Goal: Information Seeking & Learning: Learn about a topic

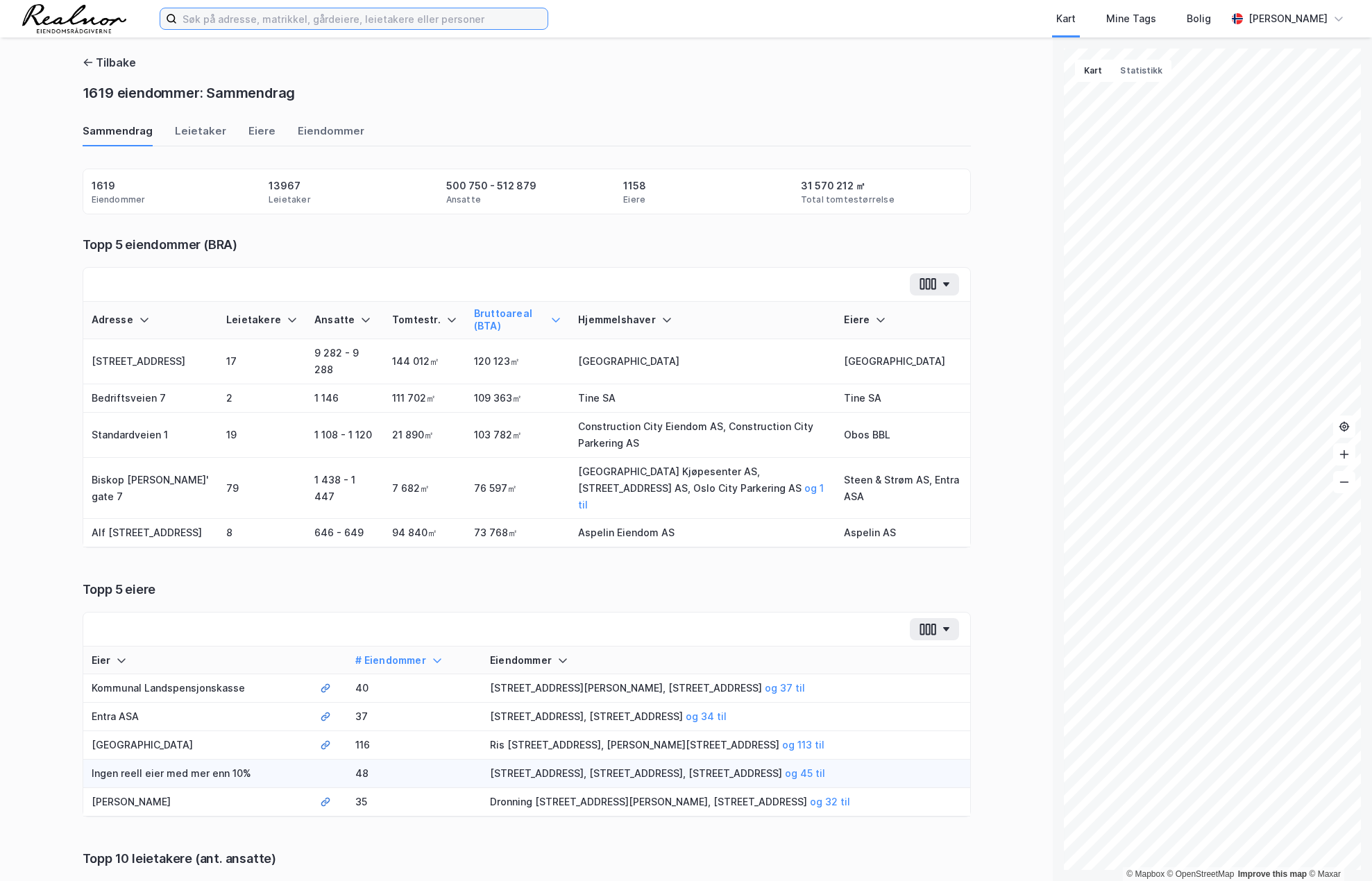
click at [430, 19] on input at bounding box center [363, 18] width 371 height 21
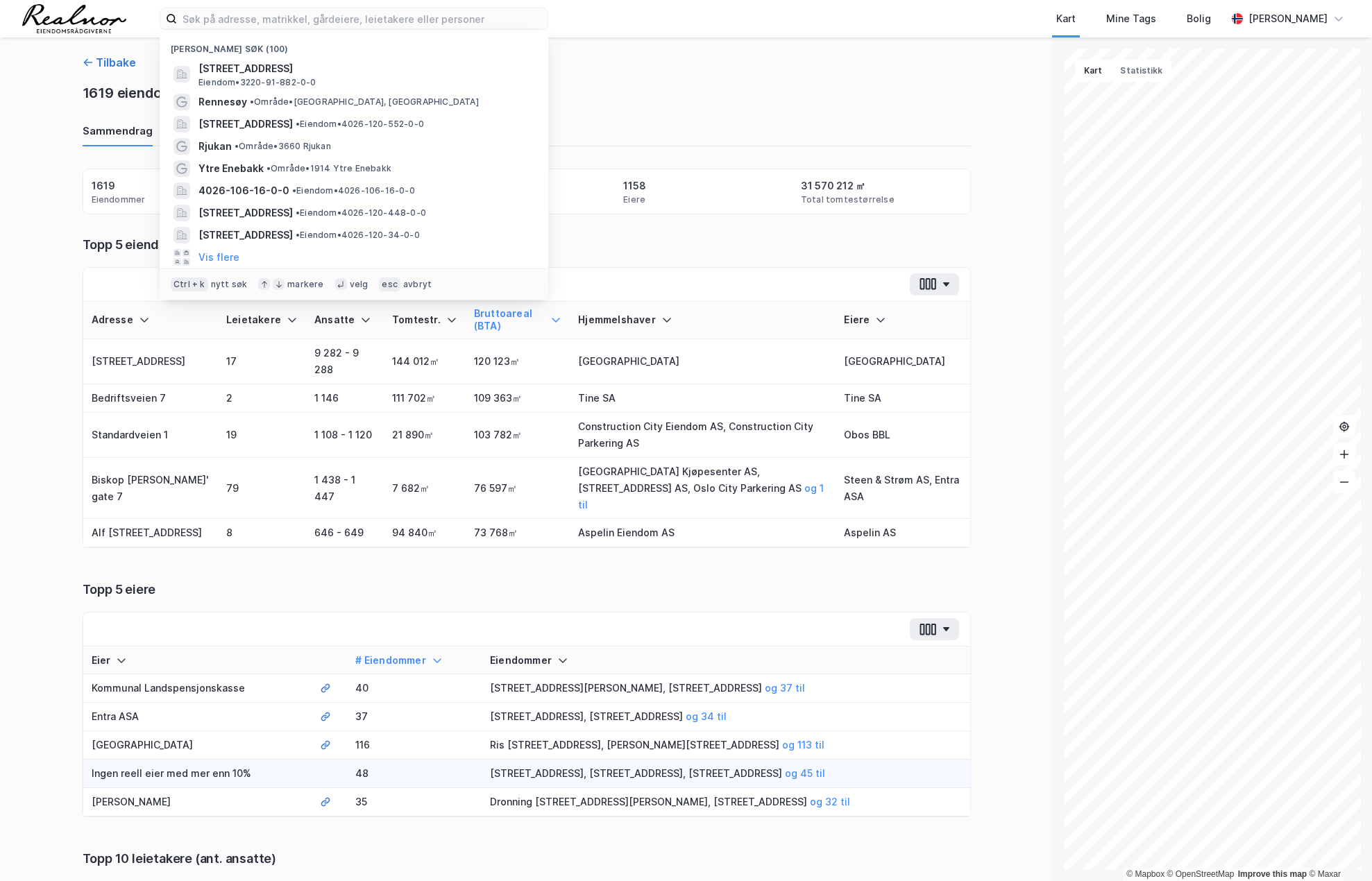
click at [101, 61] on button "Tilbake" at bounding box center [110, 62] width 54 height 17
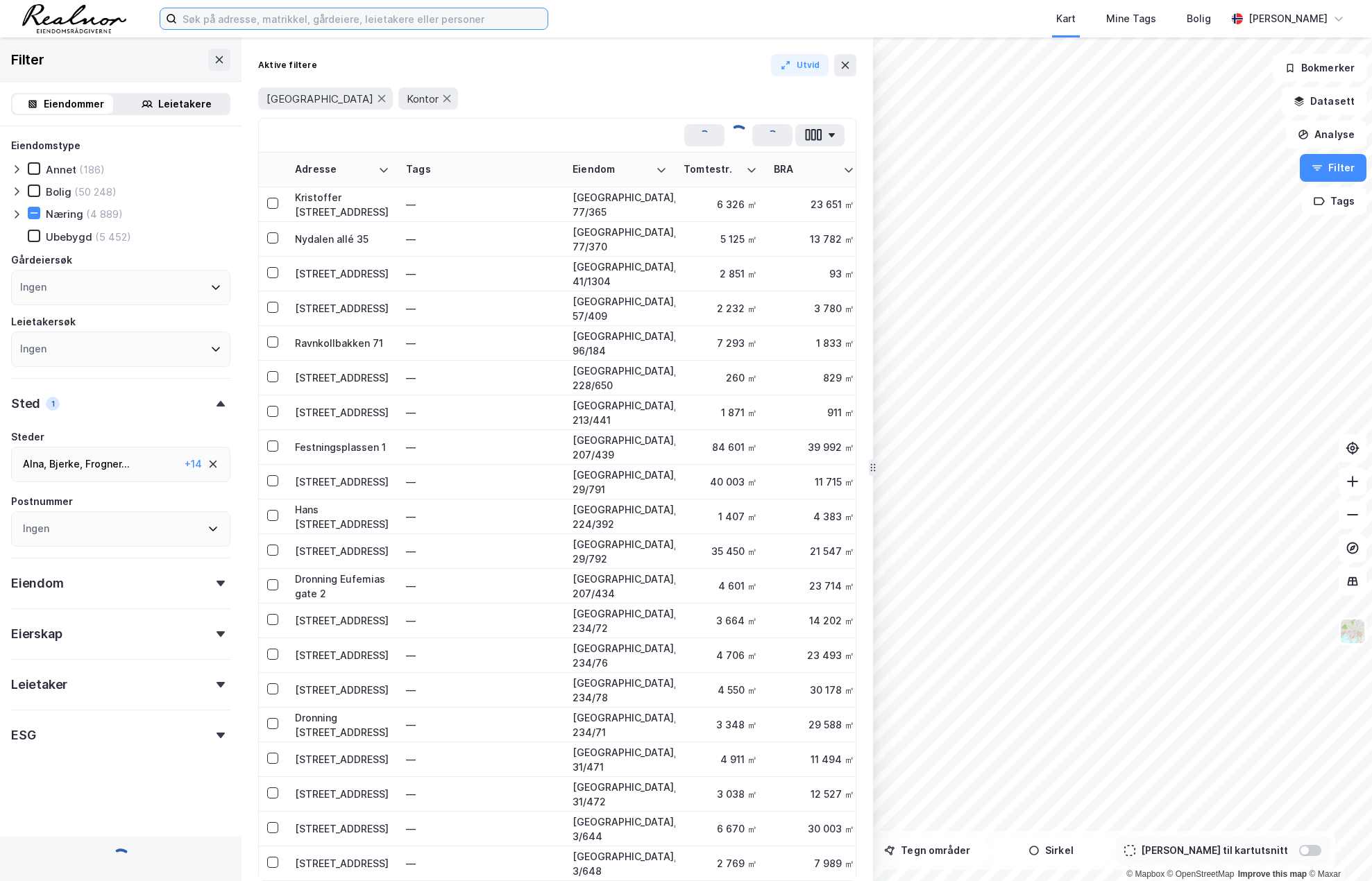
click at [317, 29] on input at bounding box center [363, 18] width 371 height 21
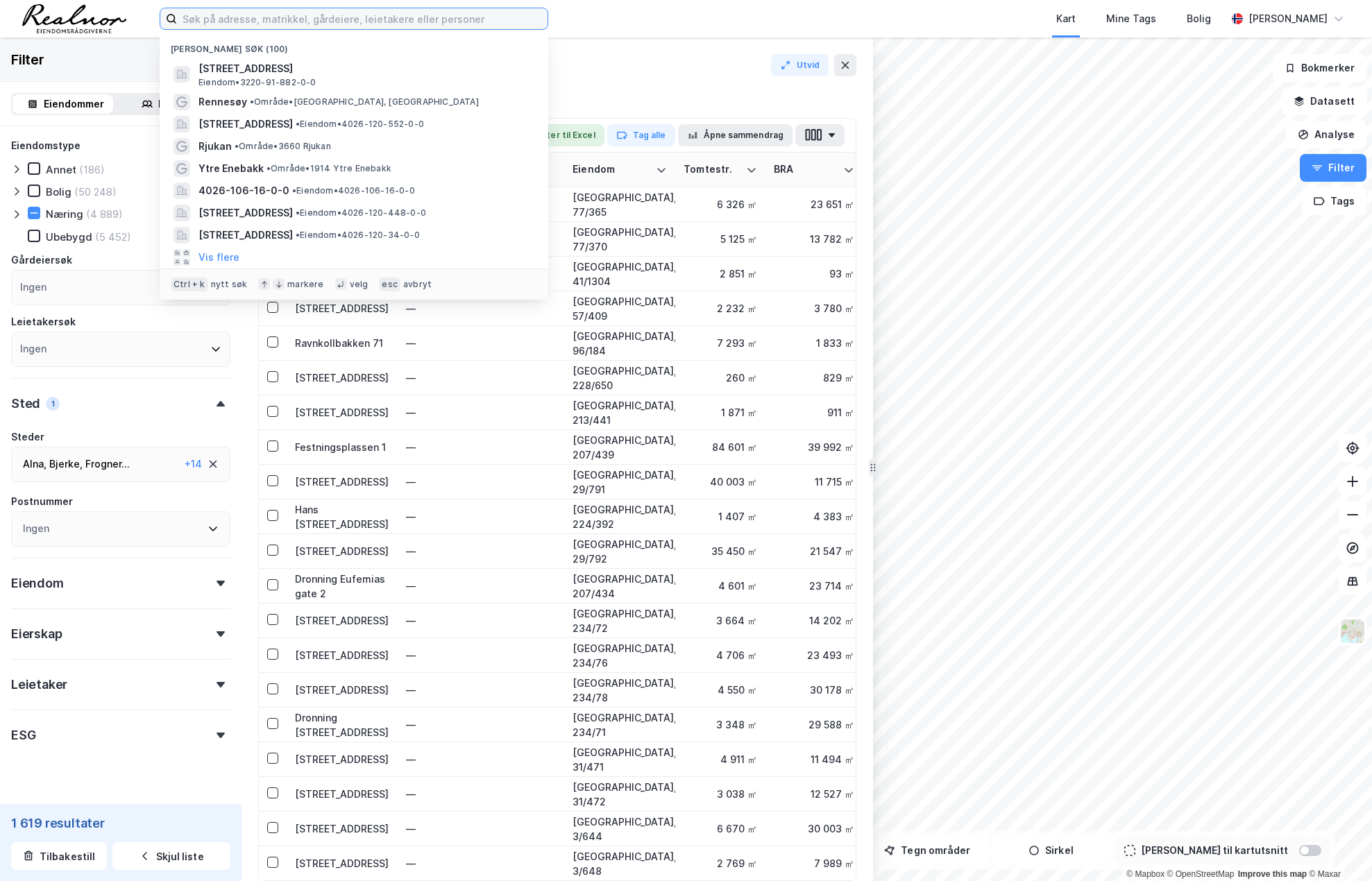
click at [330, 18] on input at bounding box center [363, 18] width 371 height 21
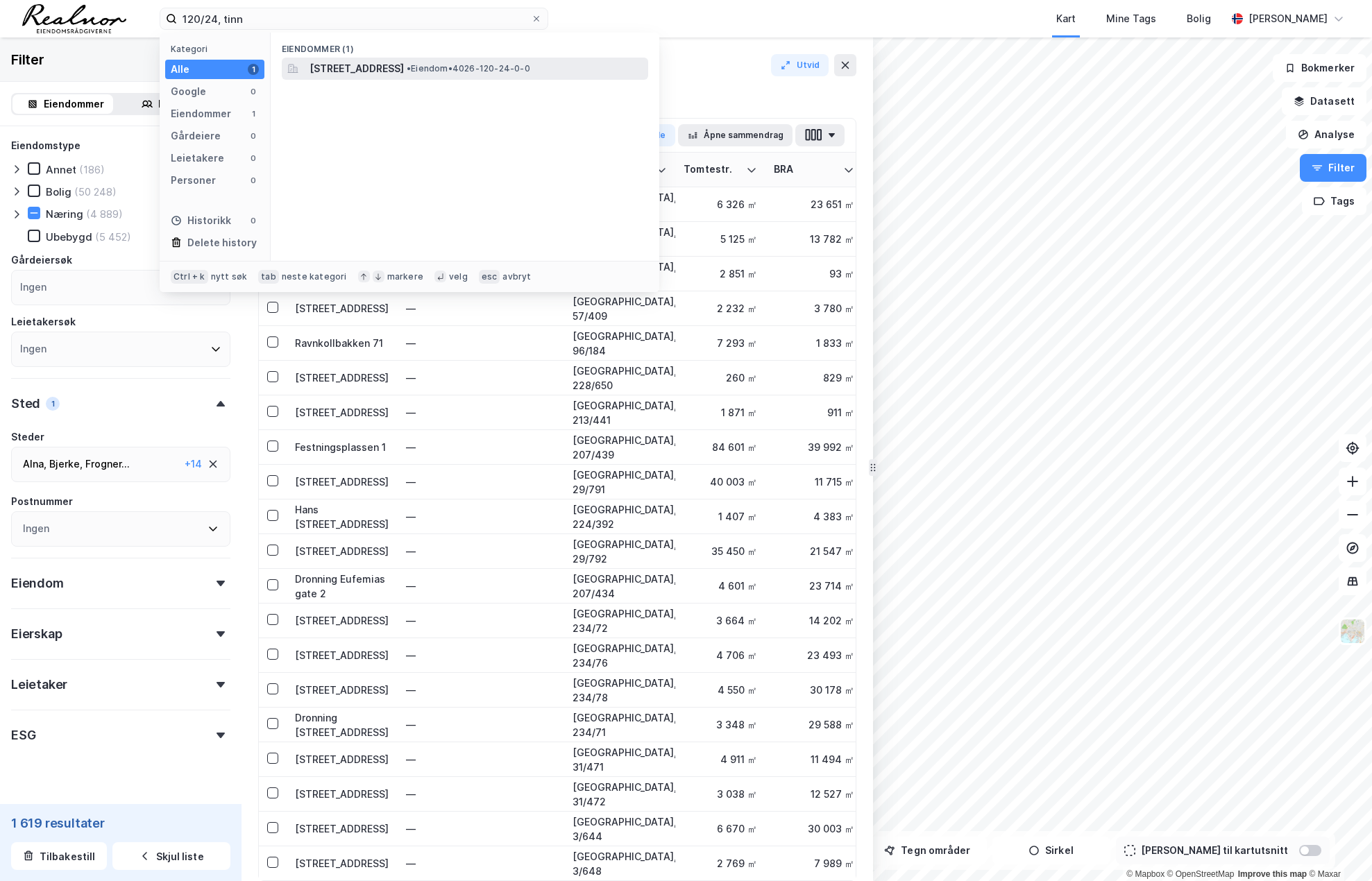
click at [404, 68] on span "[STREET_ADDRESS]" at bounding box center [357, 69] width 95 height 17
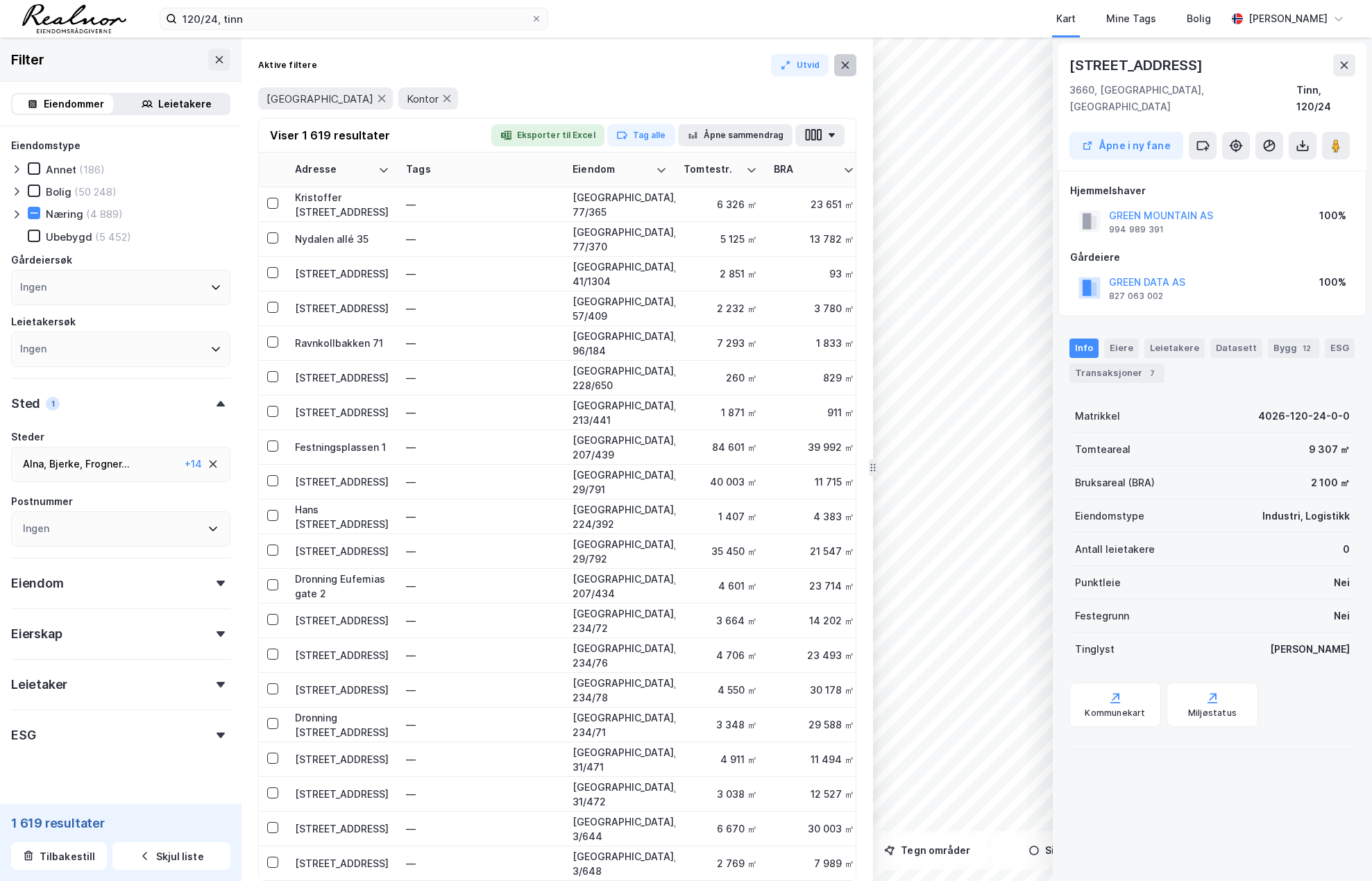
click at [844, 63] on icon at bounding box center [846, 65] width 8 height 7
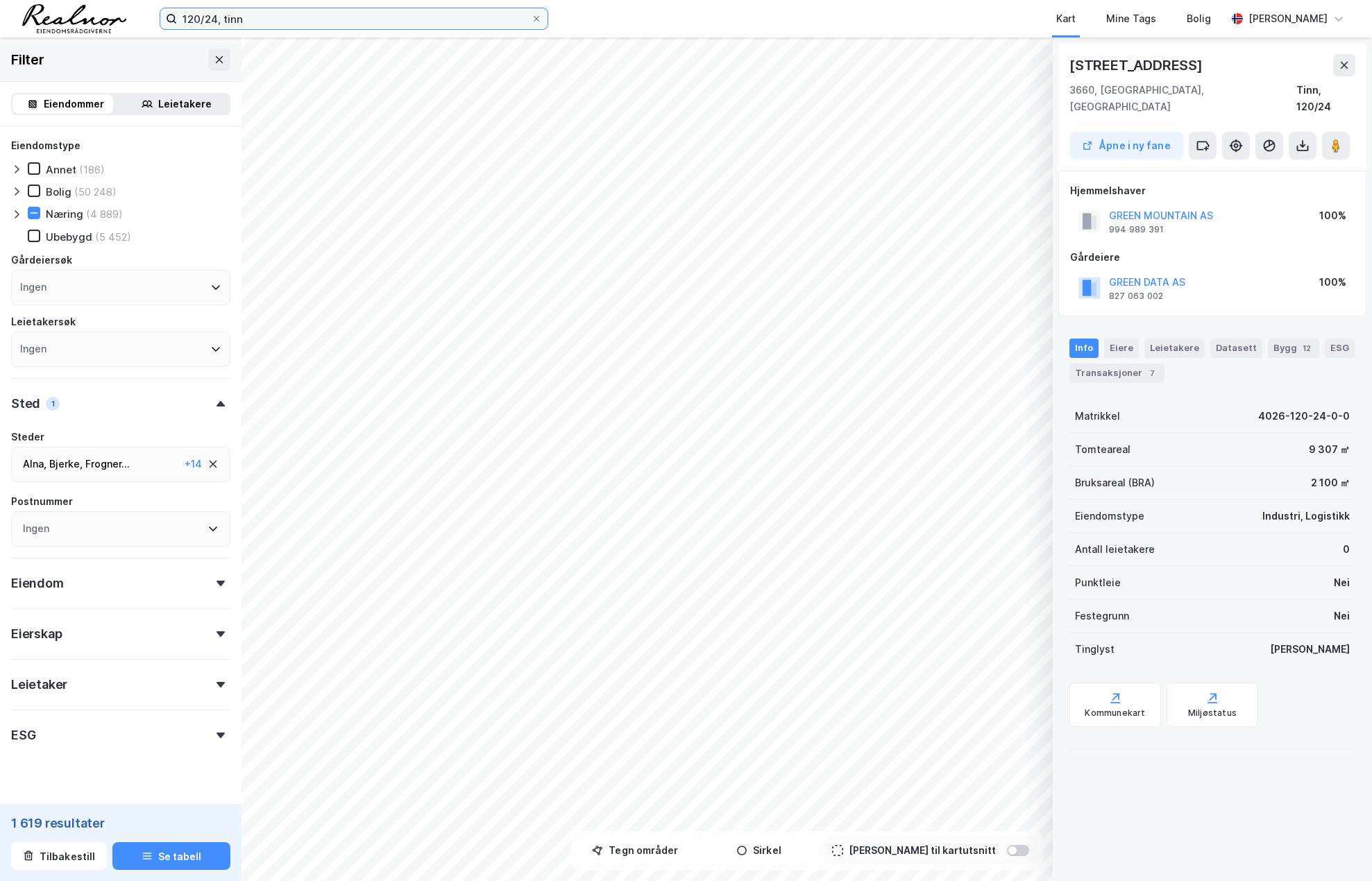
click at [247, 19] on input "120/24, tinn" at bounding box center [354, 18] width 354 height 21
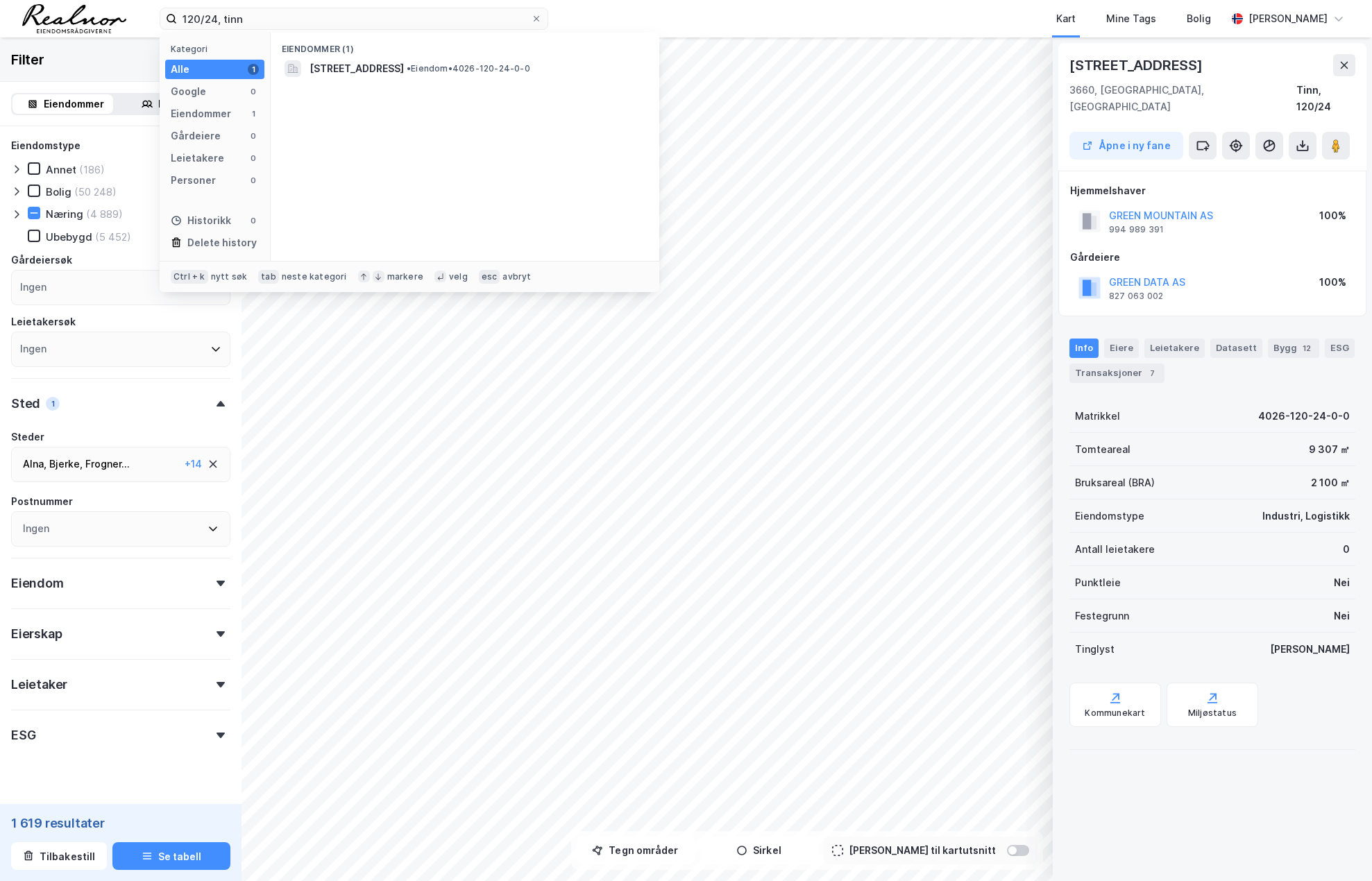
click at [95, 60] on div "Filter" at bounding box center [121, 60] width 241 height 45
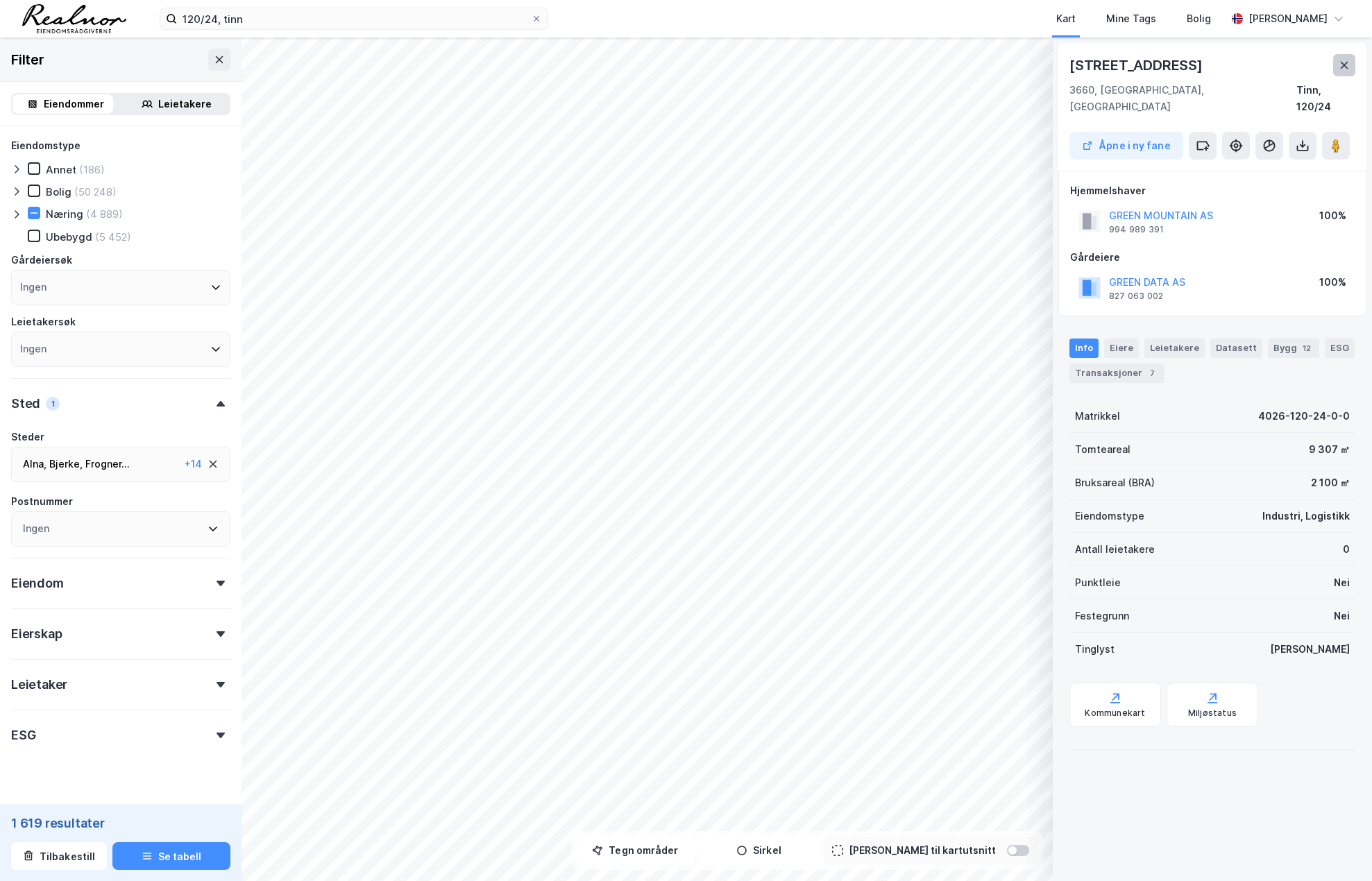
click at [1346, 63] on icon at bounding box center [1344, 65] width 8 height 7
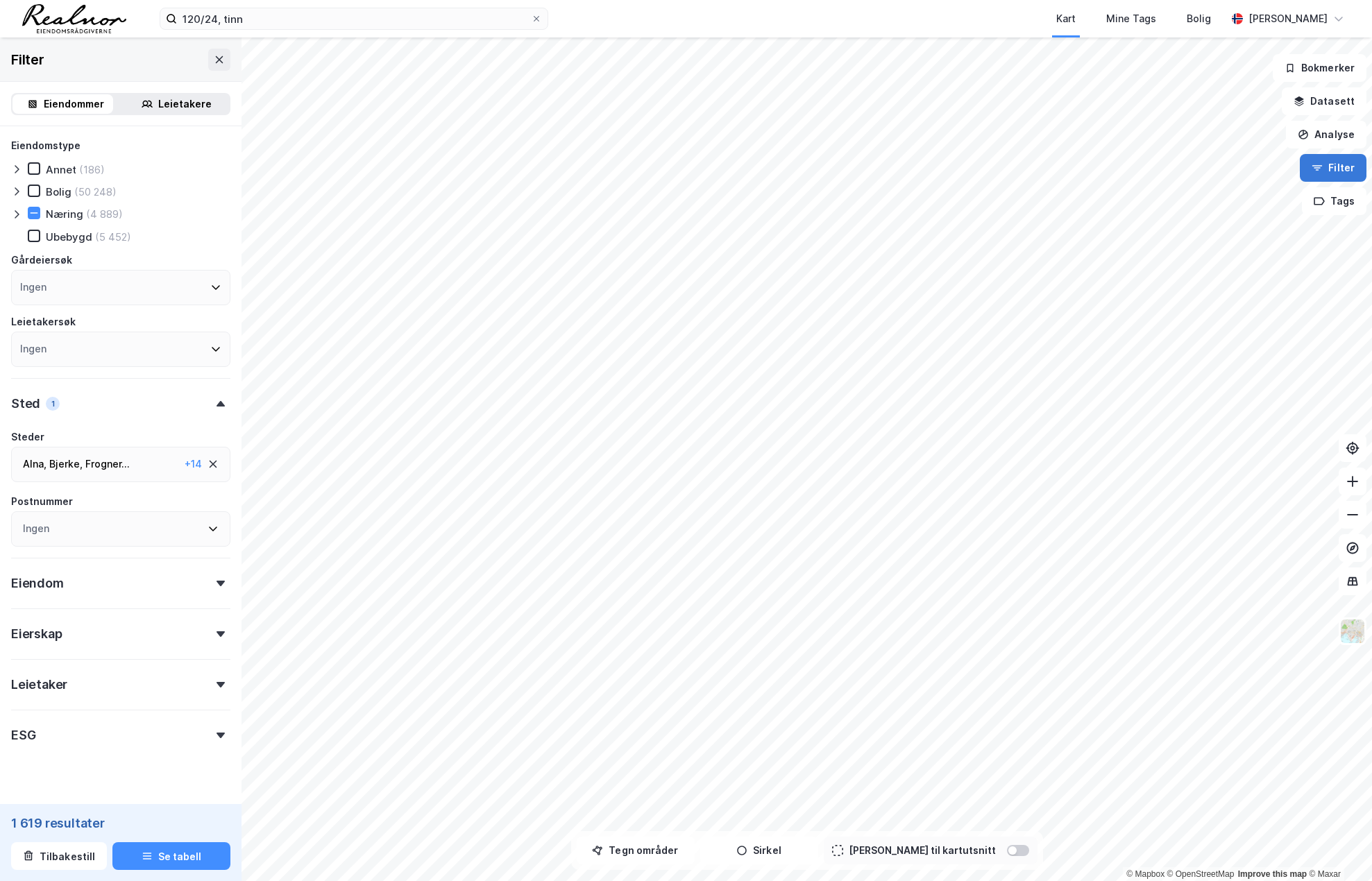
click at [1322, 172] on icon "button" at bounding box center [1316, 167] width 11 height 11
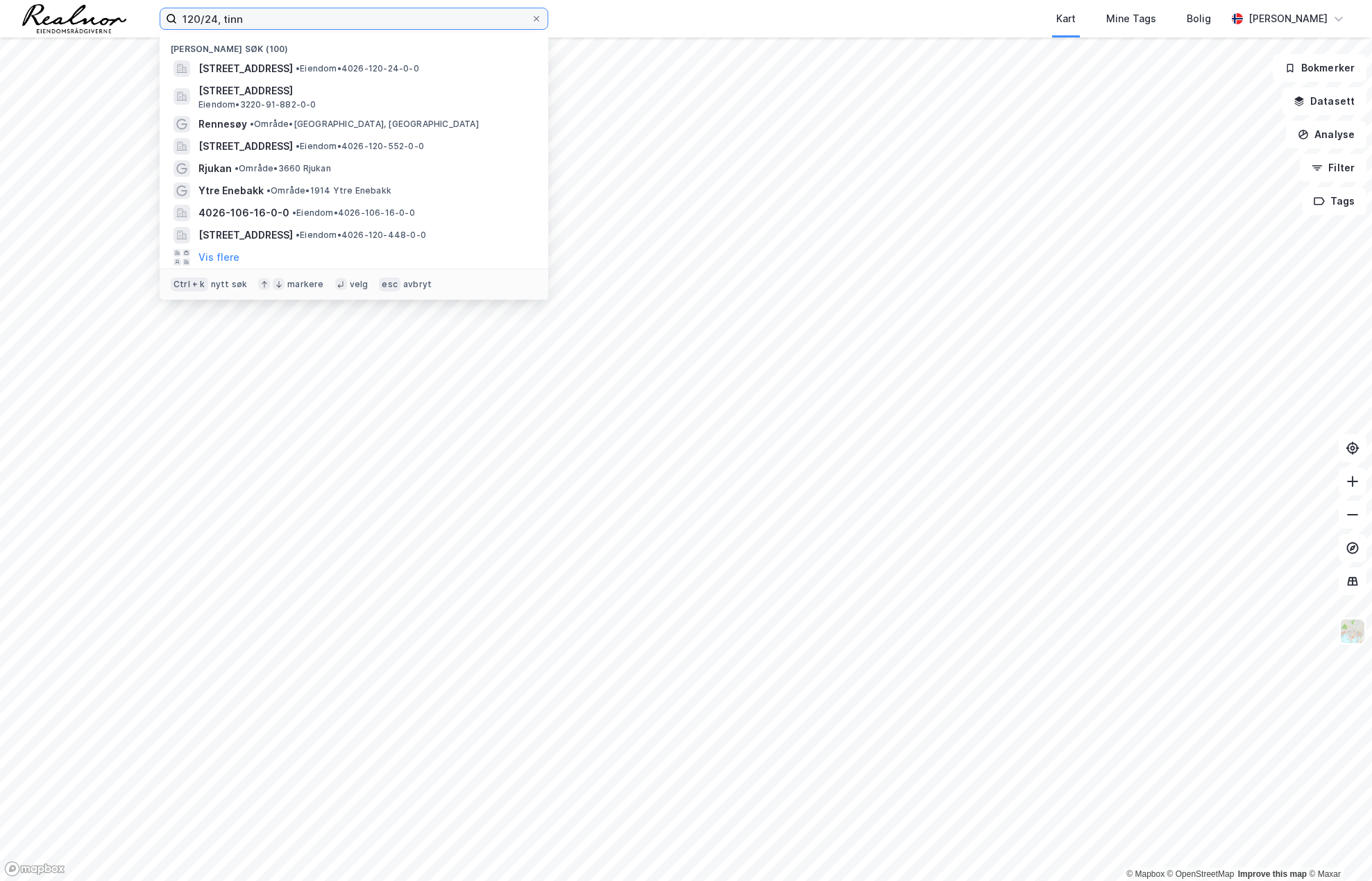
click at [255, 17] on input "120/24, tinn" at bounding box center [354, 18] width 354 height 21
click at [282, 69] on span "[STREET_ADDRESS]" at bounding box center [245, 69] width 95 height 17
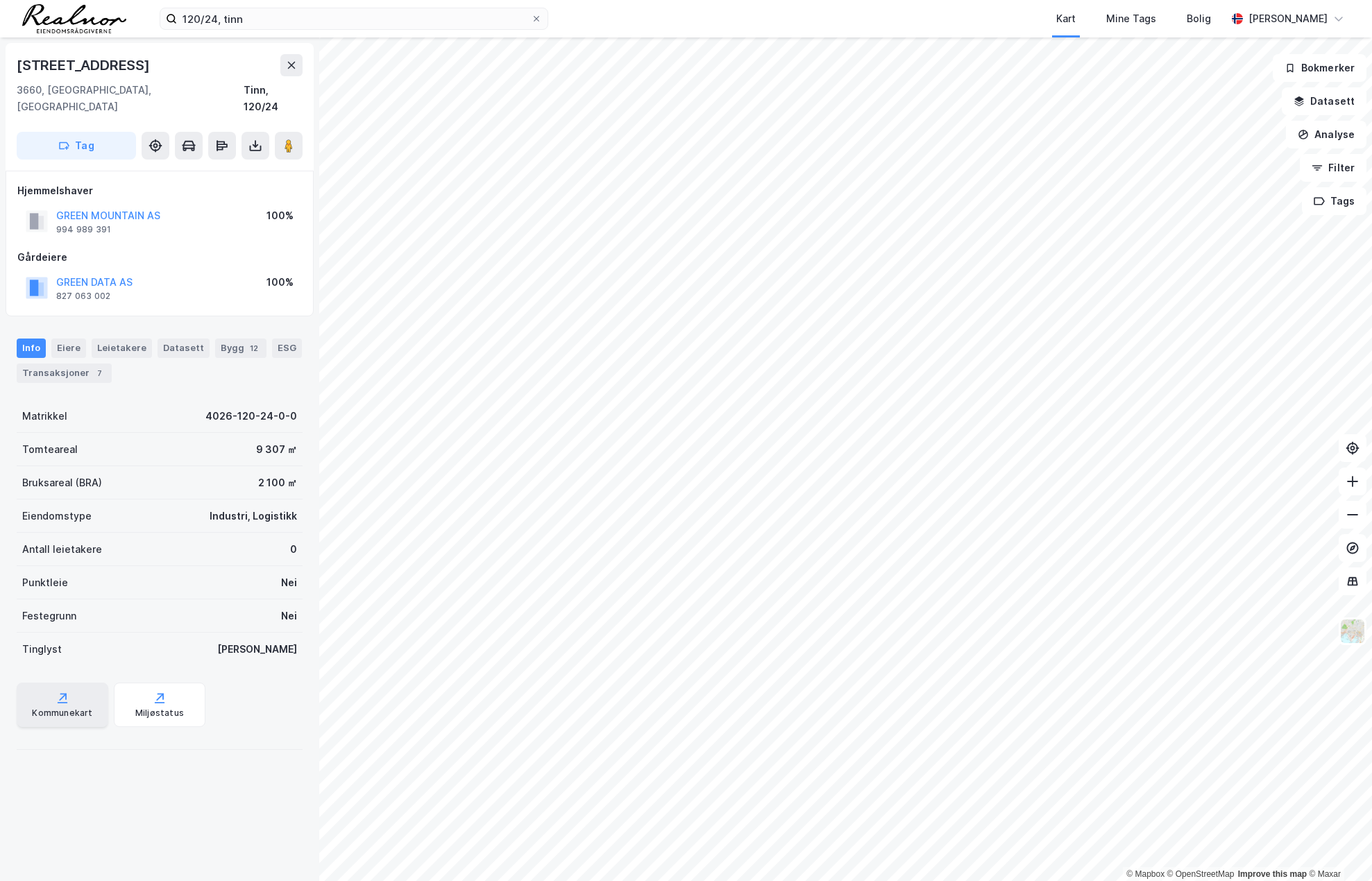
click at [61, 691] on icon at bounding box center [63, 698] width 14 height 14
click at [1337, 102] on button "Datasett" at bounding box center [1323, 102] width 85 height 28
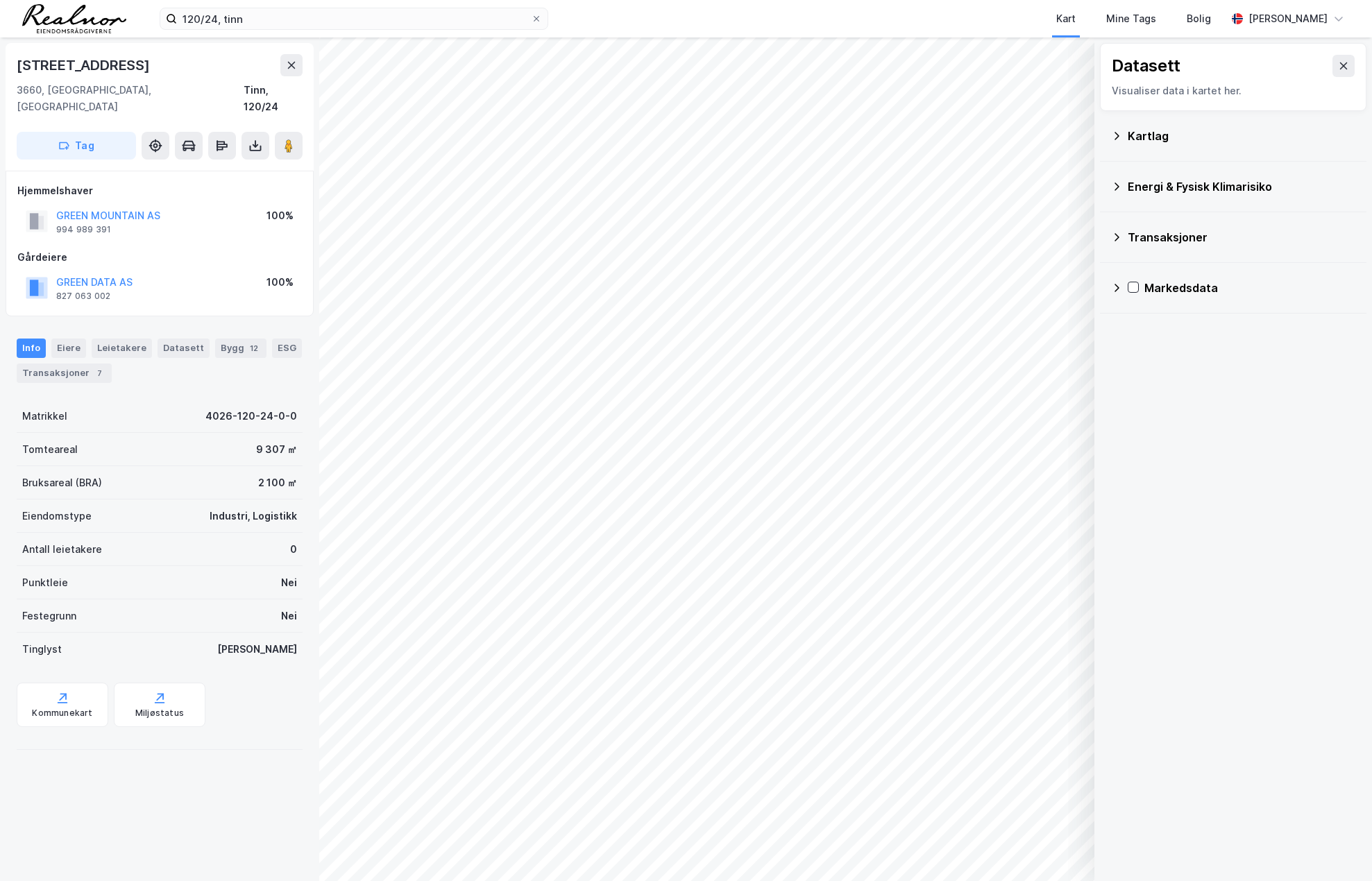
click at [1185, 283] on div "Markedsdata" at bounding box center [1249, 288] width 211 height 17
click at [1192, 236] on div "Transaksjoner" at bounding box center [1240, 237] width 227 height 17
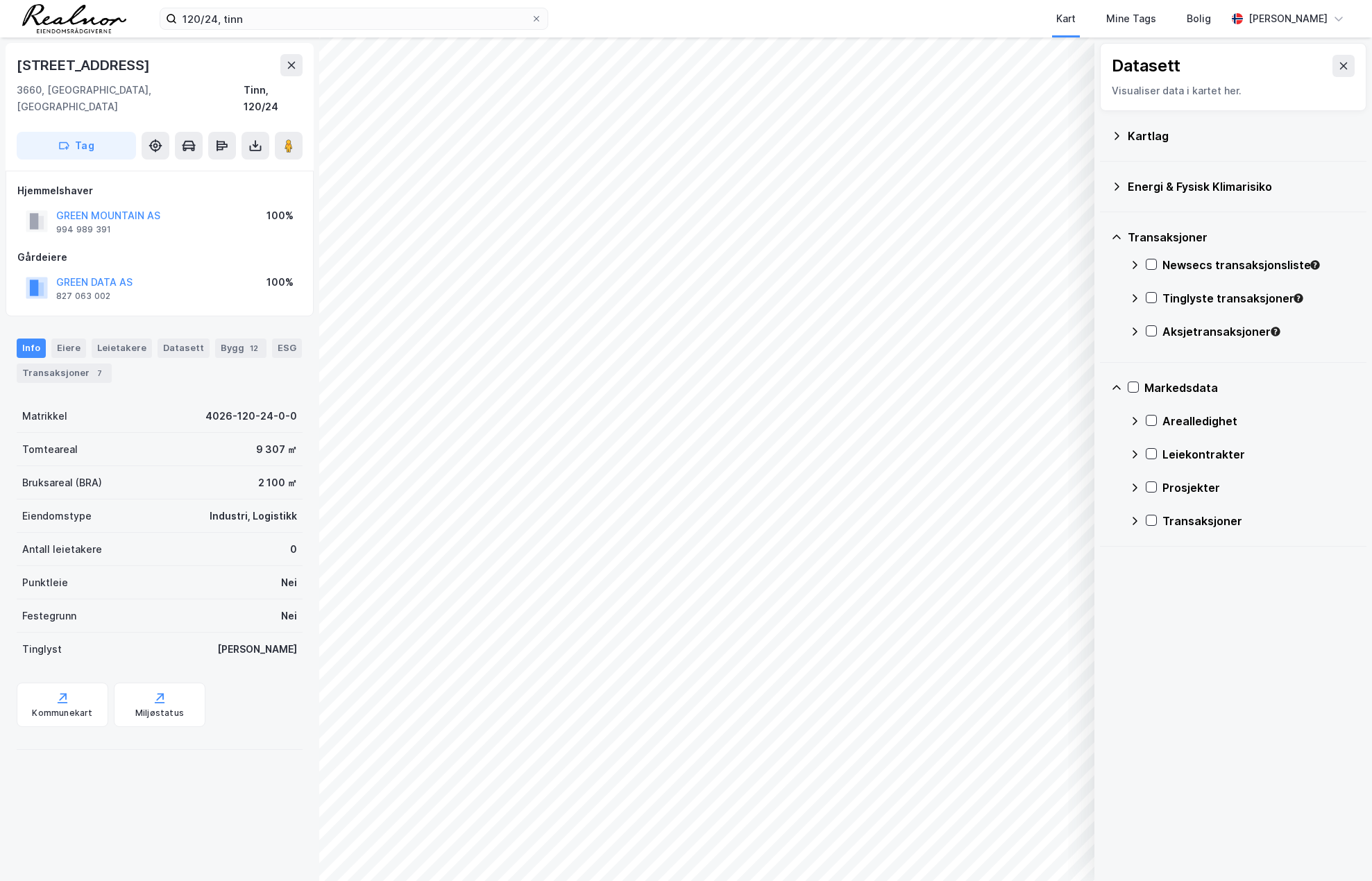
click at [1190, 515] on div "Transaksjoner" at bounding box center [1258, 521] width 193 height 17
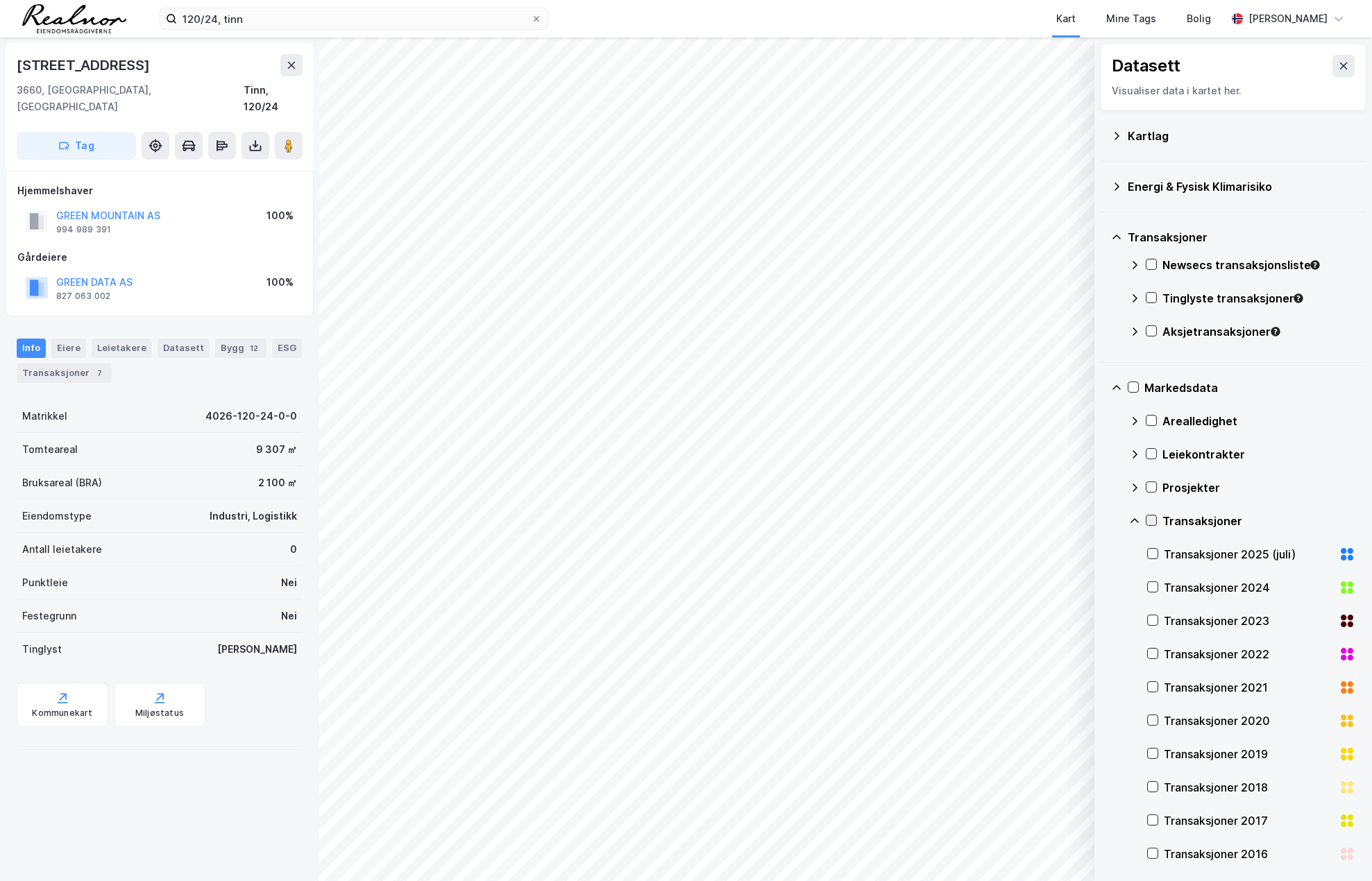
click at [1150, 520] on icon at bounding box center [1151, 520] width 10 height 10
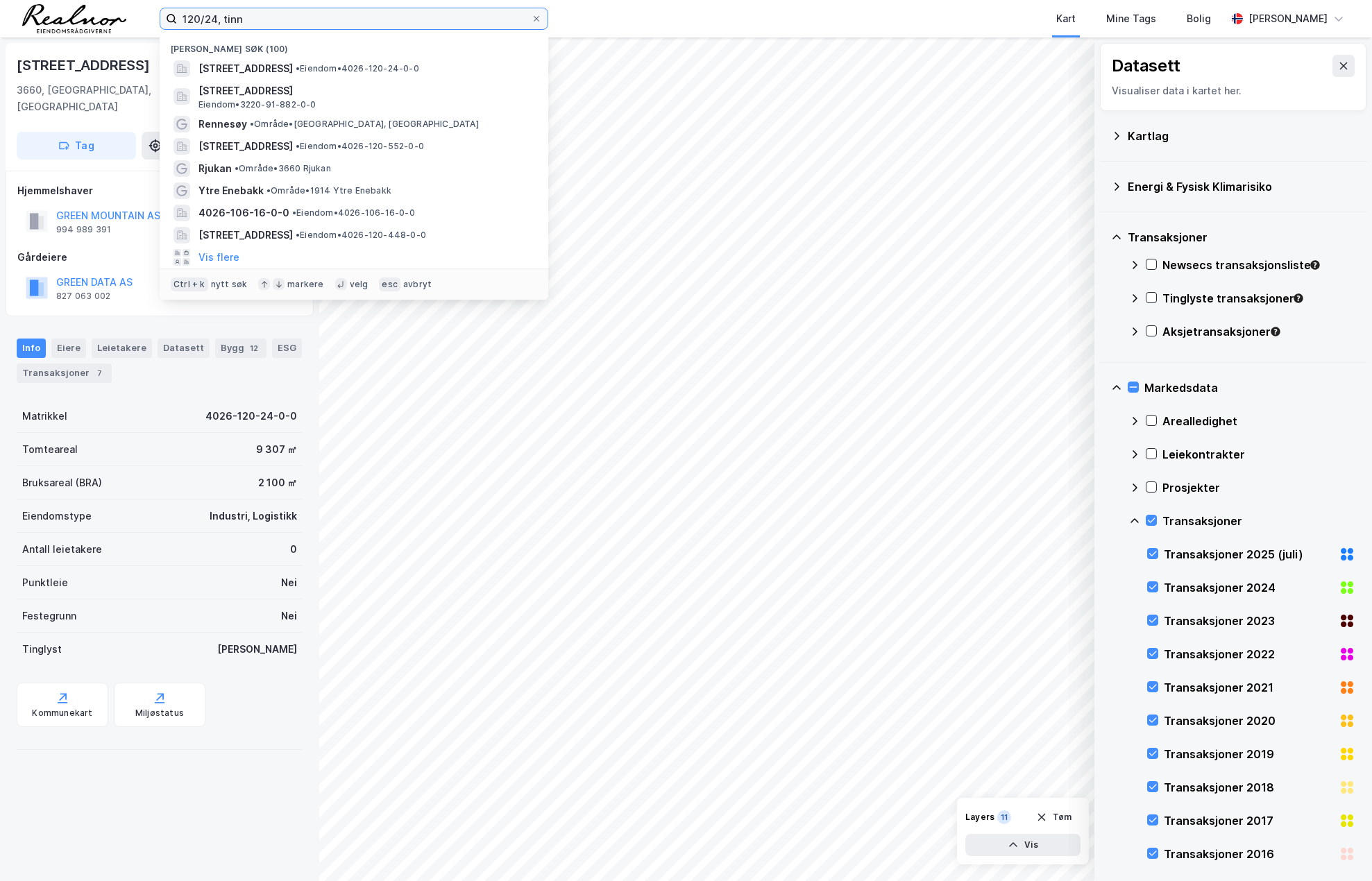
click at [252, 19] on input "120/24, tinn" at bounding box center [354, 18] width 354 height 21
click at [215, 18] on input "120/24, tinn" at bounding box center [354, 18] width 354 height 21
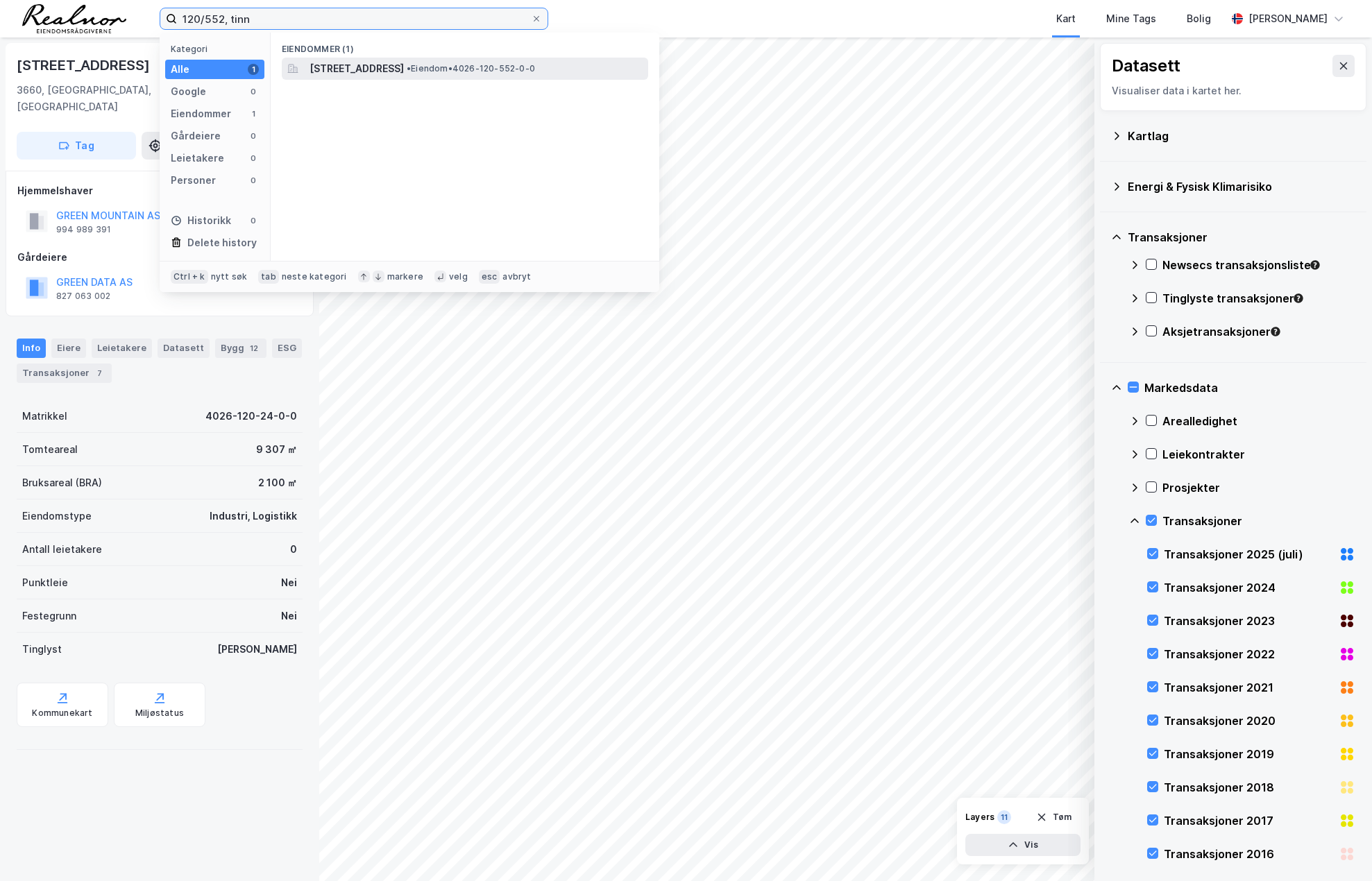
type input "120/552, tinn"
click at [367, 69] on span "[STREET_ADDRESS]" at bounding box center [357, 69] width 95 height 17
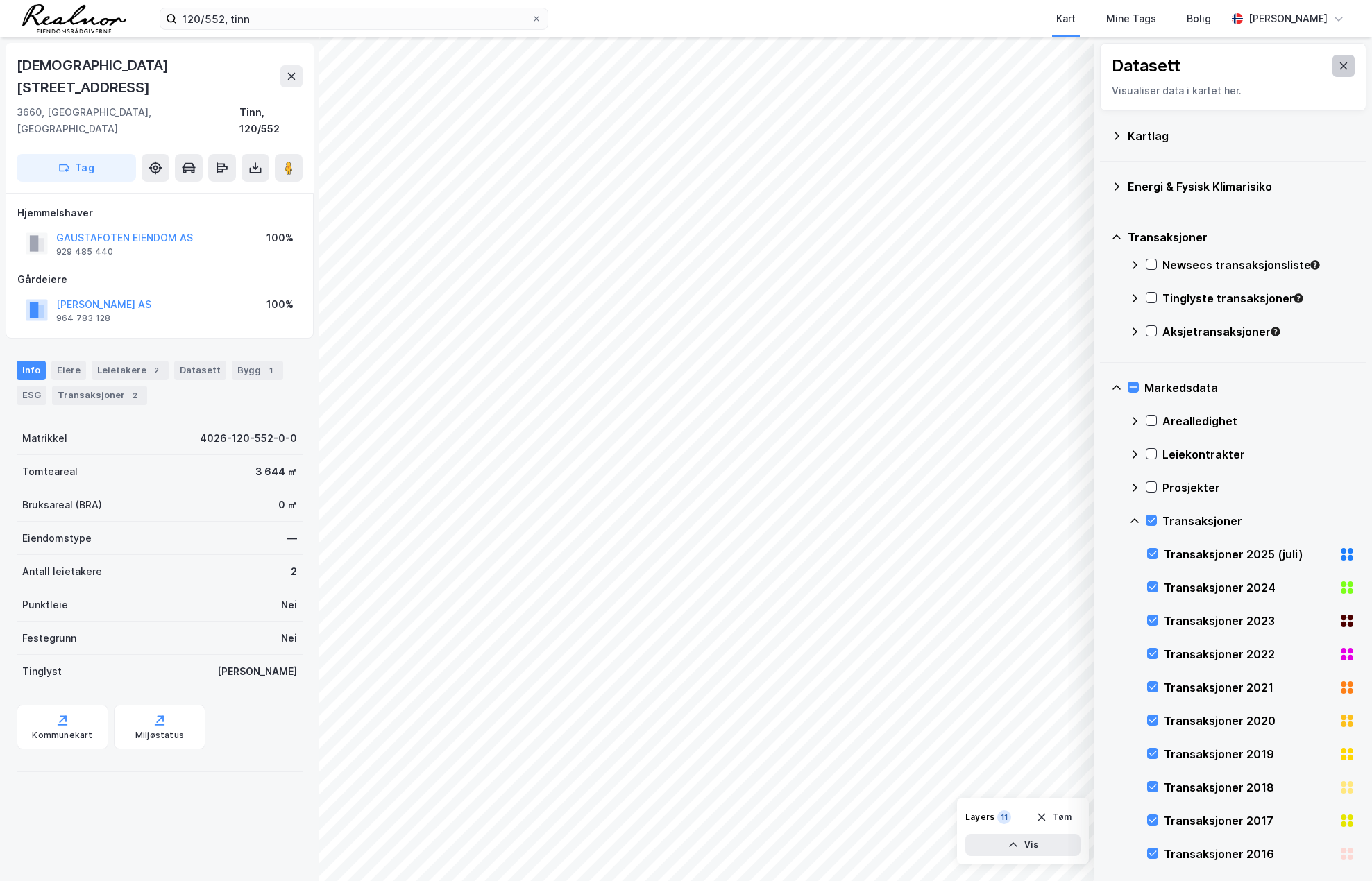
click at [1337, 66] on icon at bounding box center [1342, 66] width 11 height 11
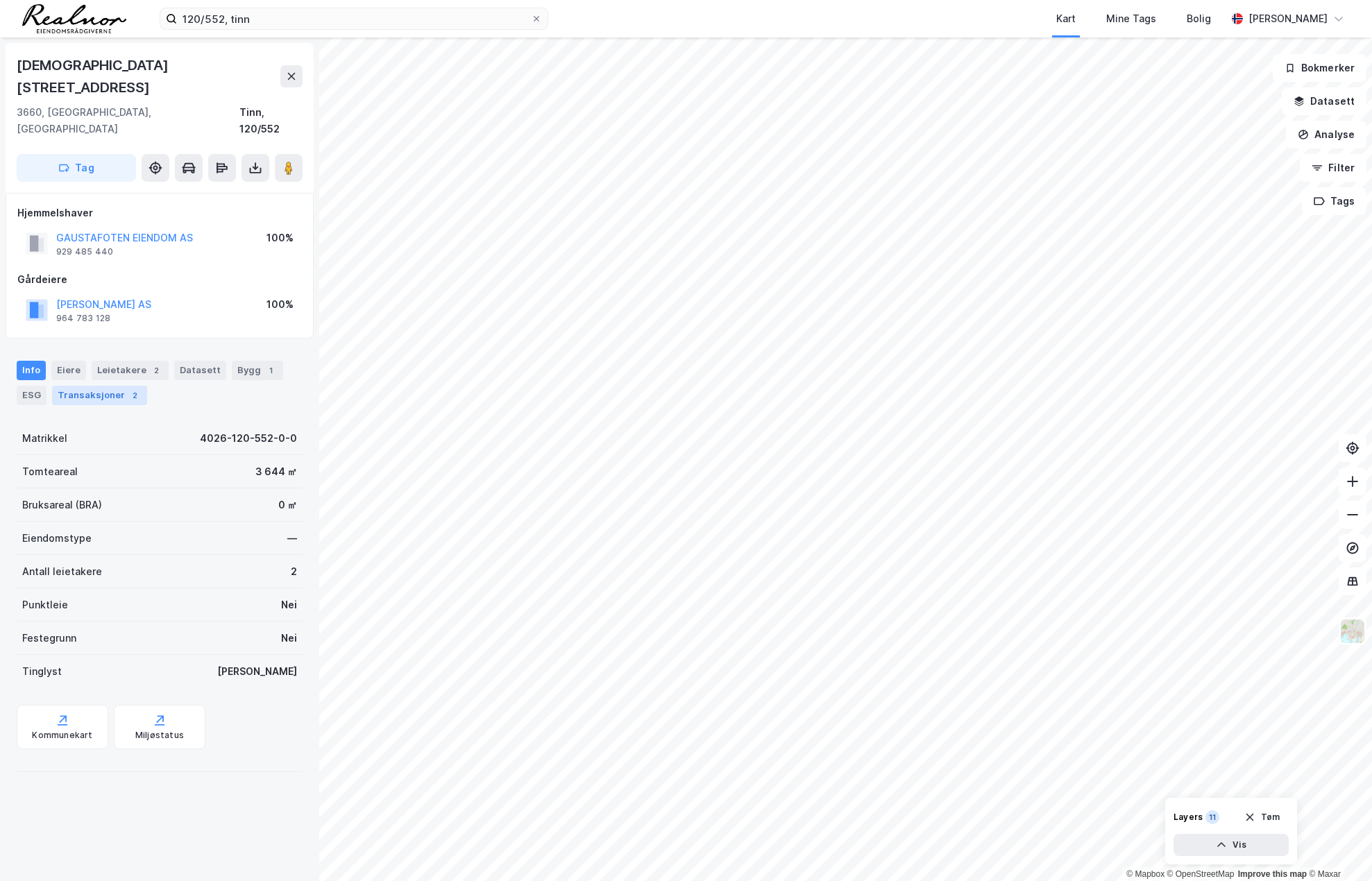
click at [96, 386] on div "Transaksjoner 2" at bounding box center [99, 395] width 95 height 19
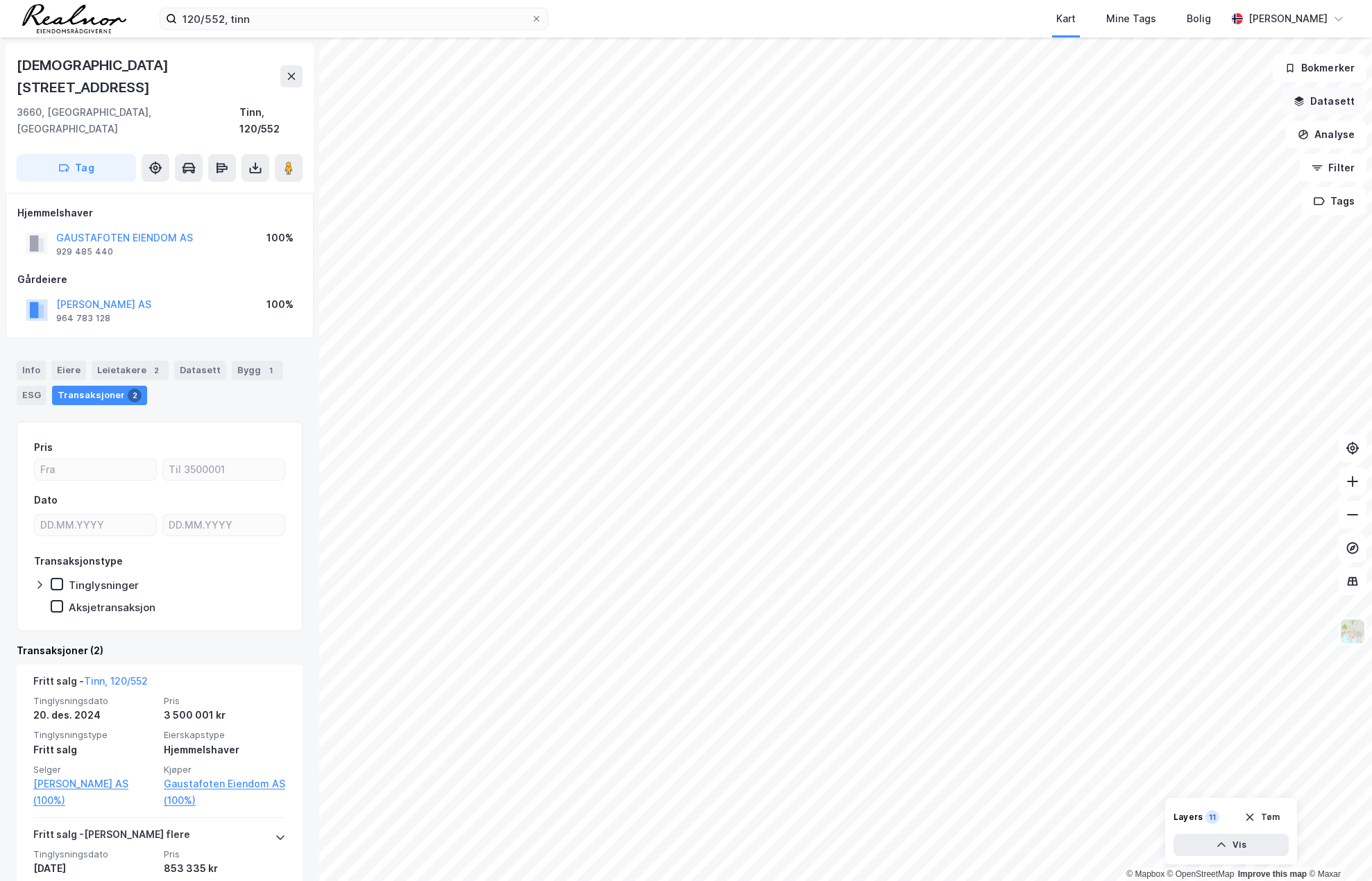
click at [1313, 105] on button "Datasett" at bounding box center [1323, 102] width 85 height 28
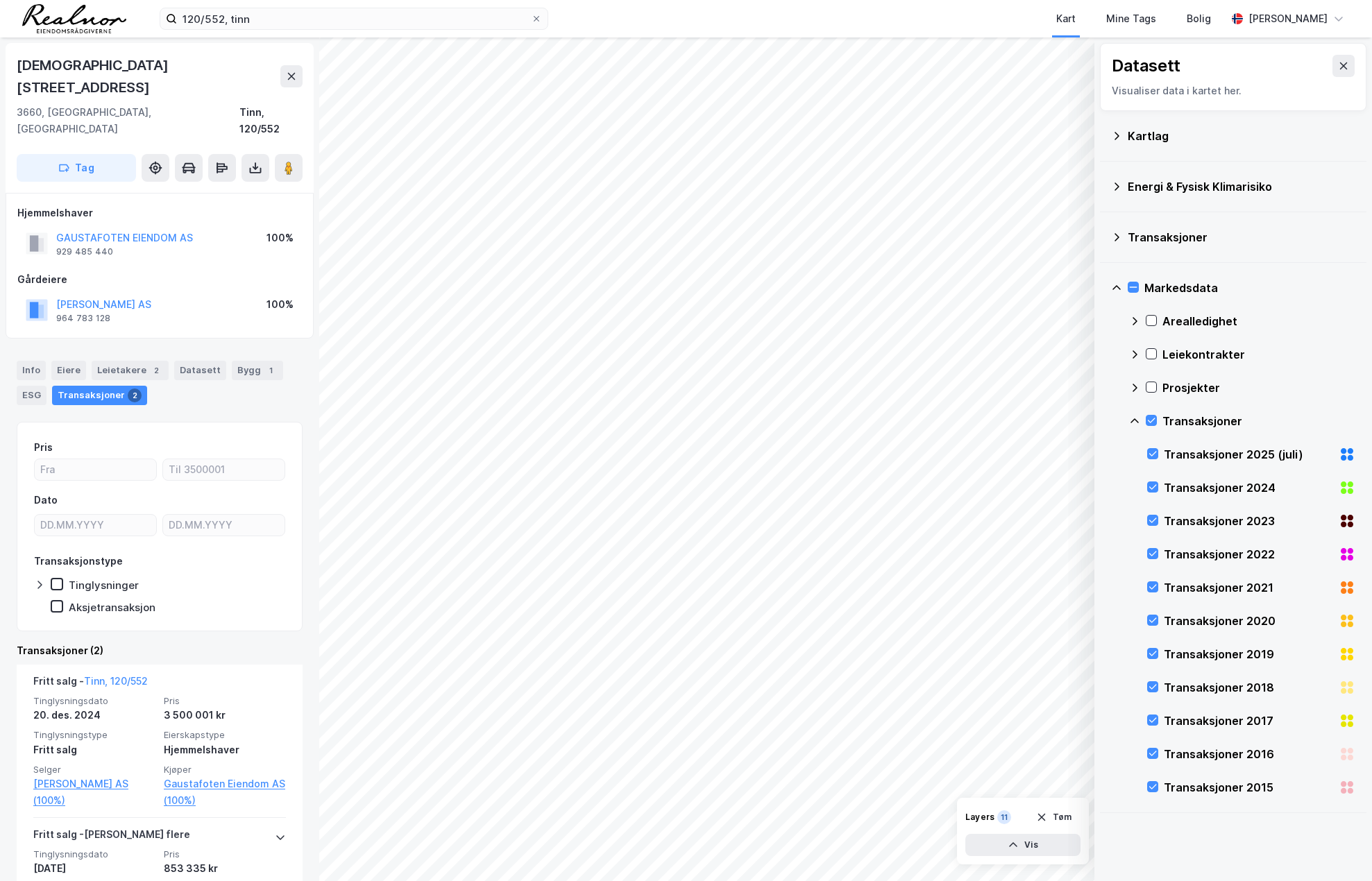
click at [1108, 289] on div "Markedsdata Arealledighet Leiekontrakter Prosjekter Transaksjoner Transaksjoner…" at bounding box center [1233, 538] width 266 height 550
drag, startPoint x: 1118, startPoint y: 287, endPoint x: 1116, endPoint y: 266, distance: 21.1
click at [1118, 285] on icon at bounding box center [1116, 287] width 11 height 11
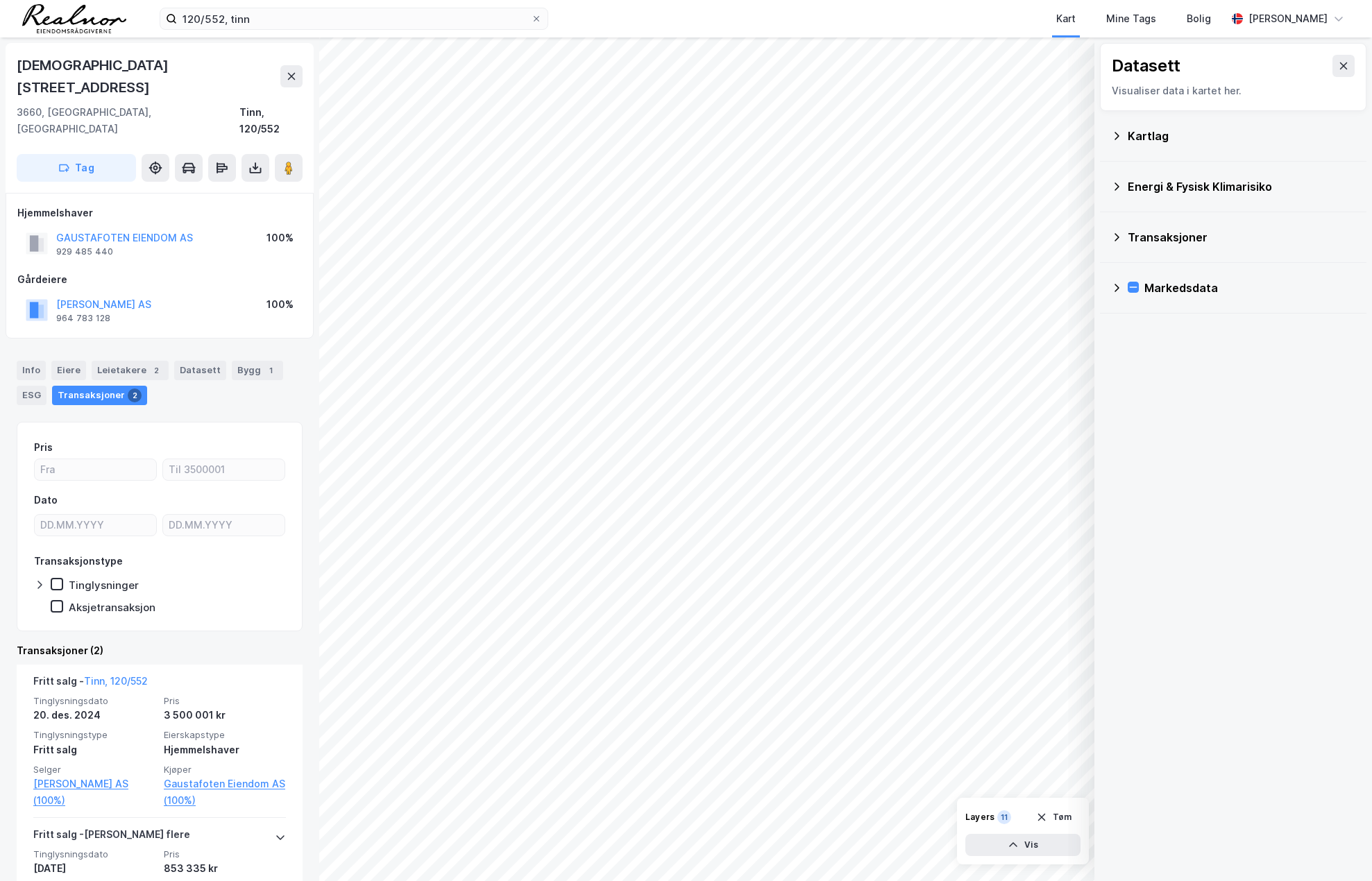
click at [1128, 150] on div "Kartlag" at bounding box center [1233, 136] width 244 height 33
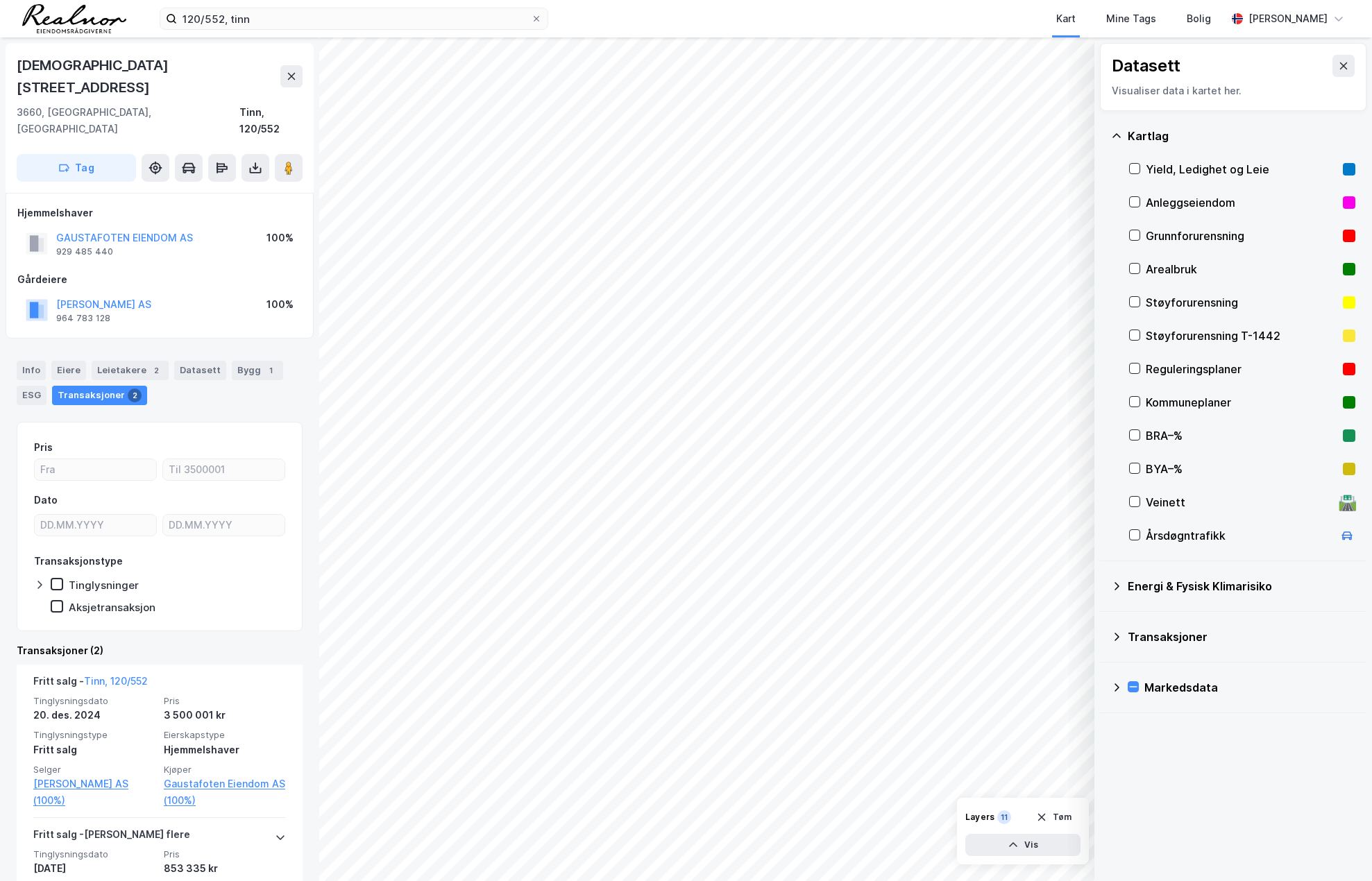
click at [1166, 372] on div "Reguleringsplaner" at bounding box center [1241, 369] width 191 height 17
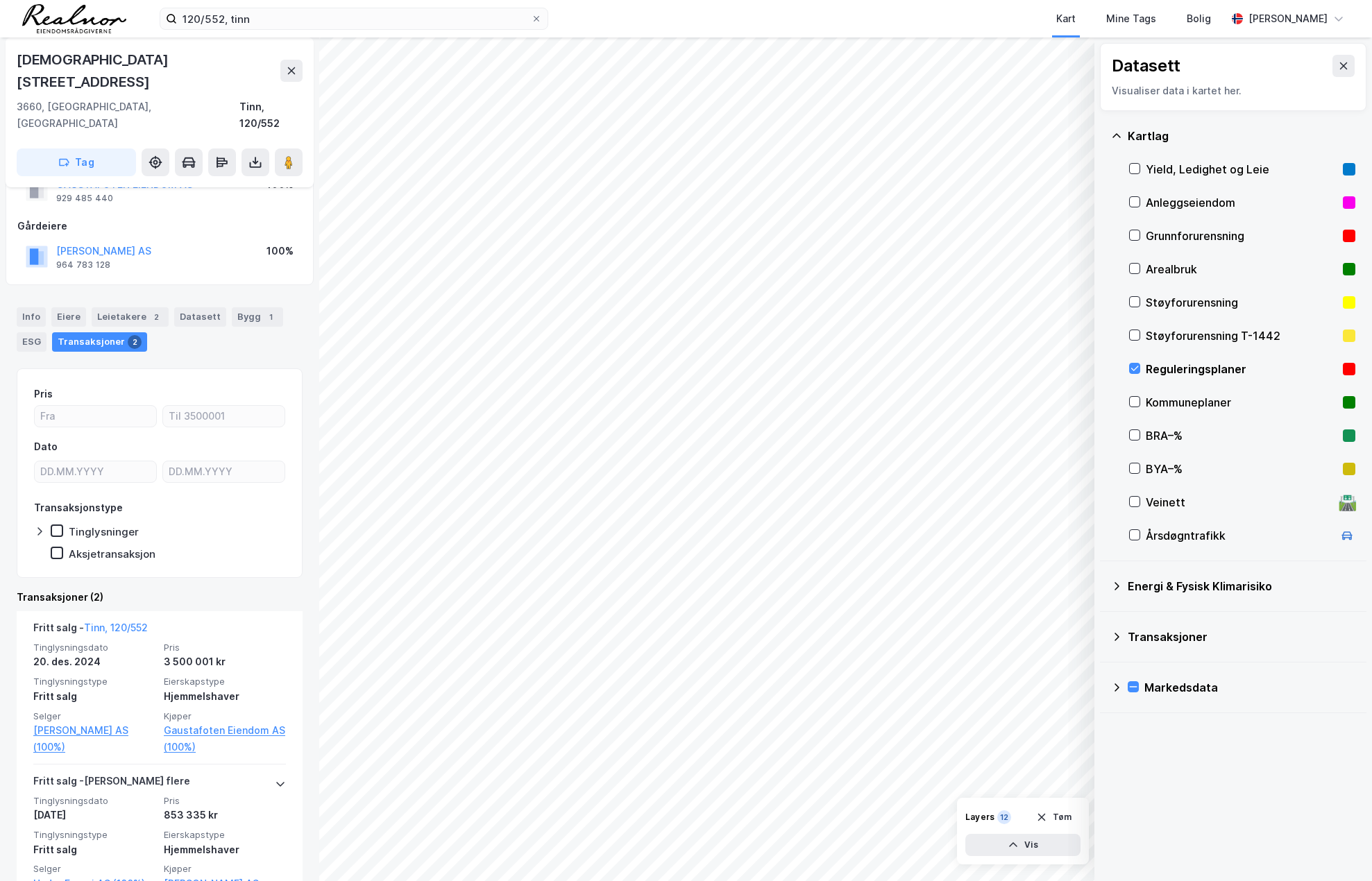
scroll to position [68, 0]
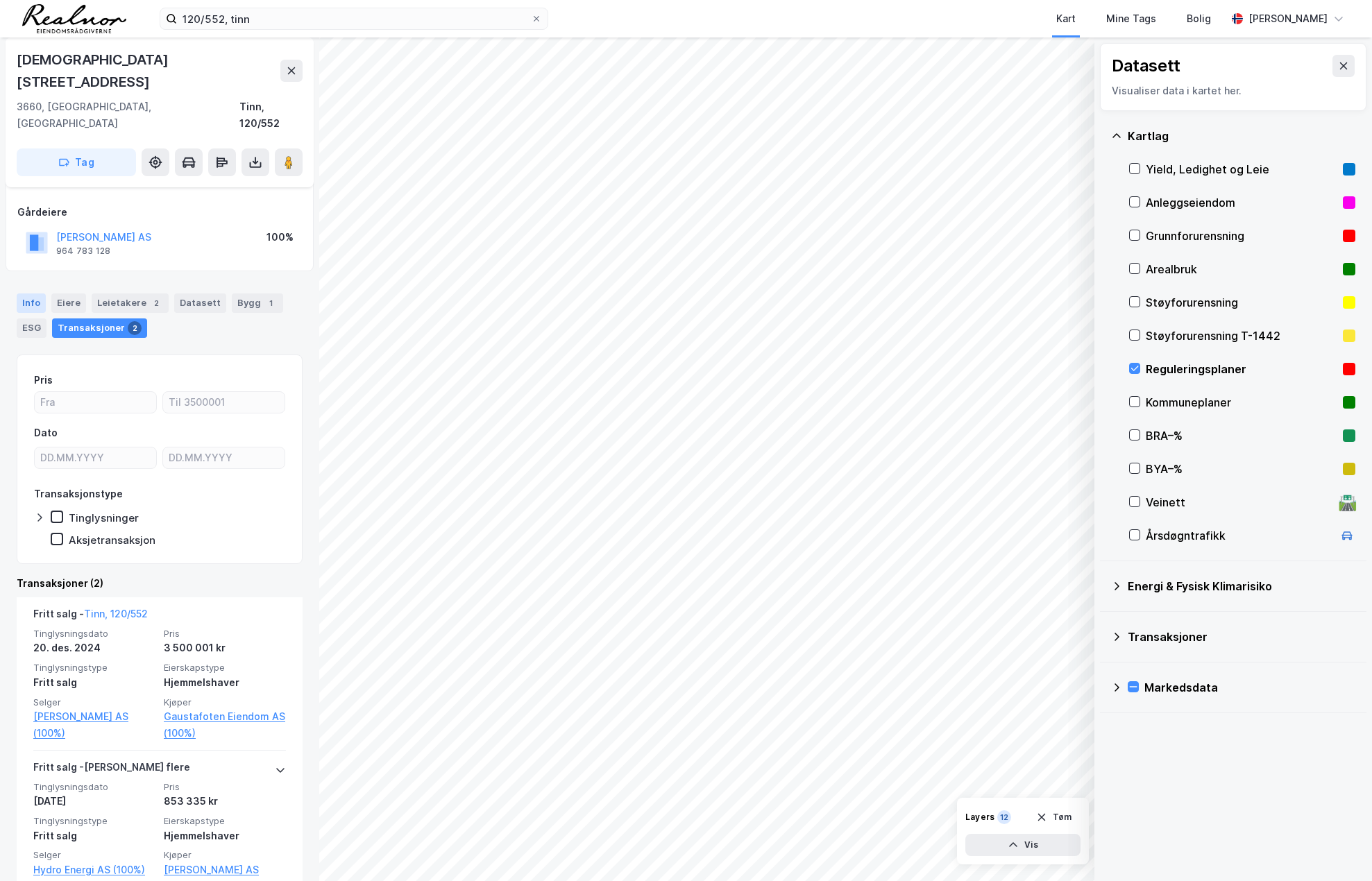
click at [35, 294] on div "Info" at bounding box center [31, 303] width 29 height 19
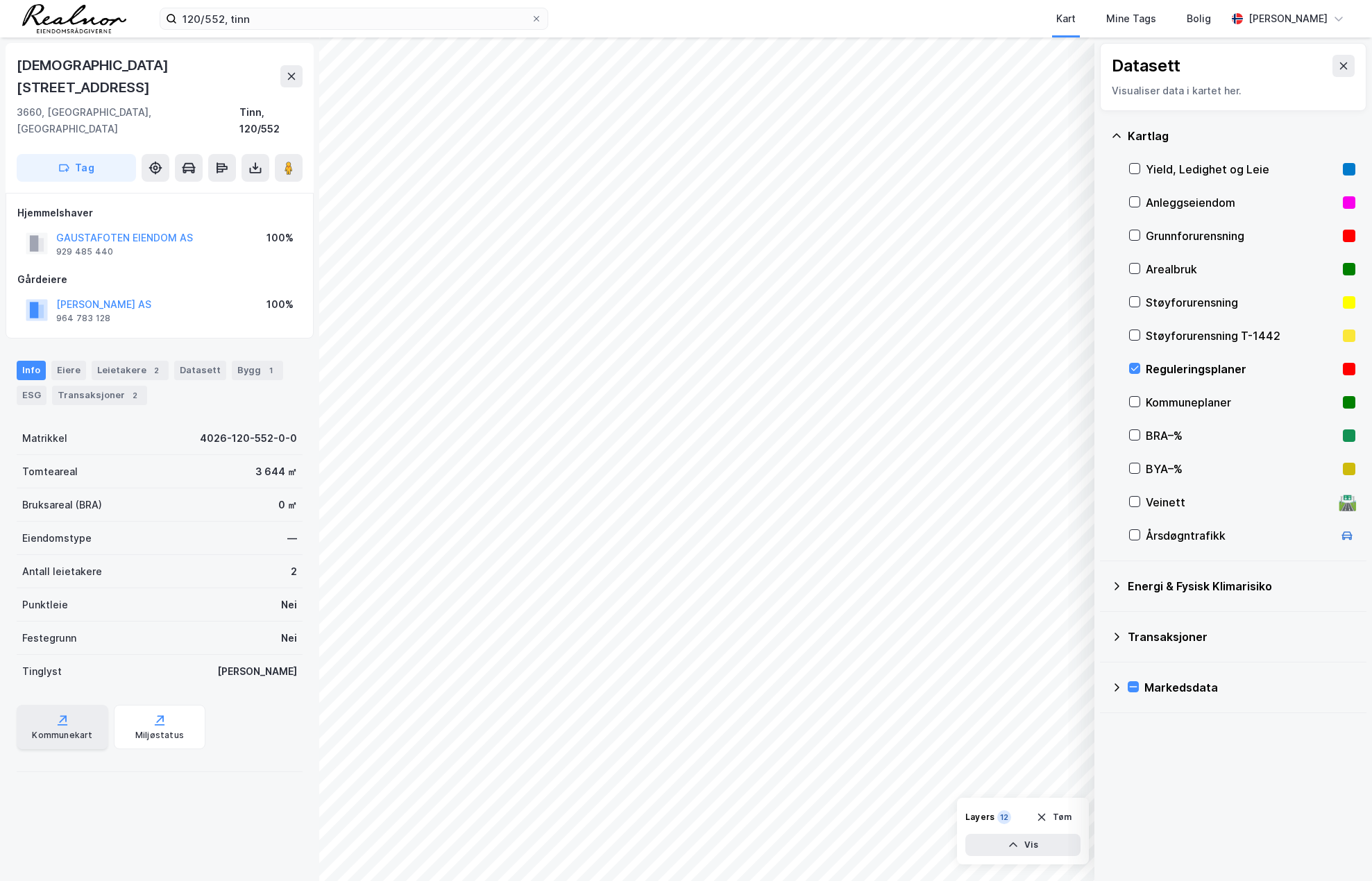
click at [71, 708] on div "Kommunekart" at bounding box center [63, 727] width 92 height 45
